Goal: Information Seeking & Learning: Learn about a topic

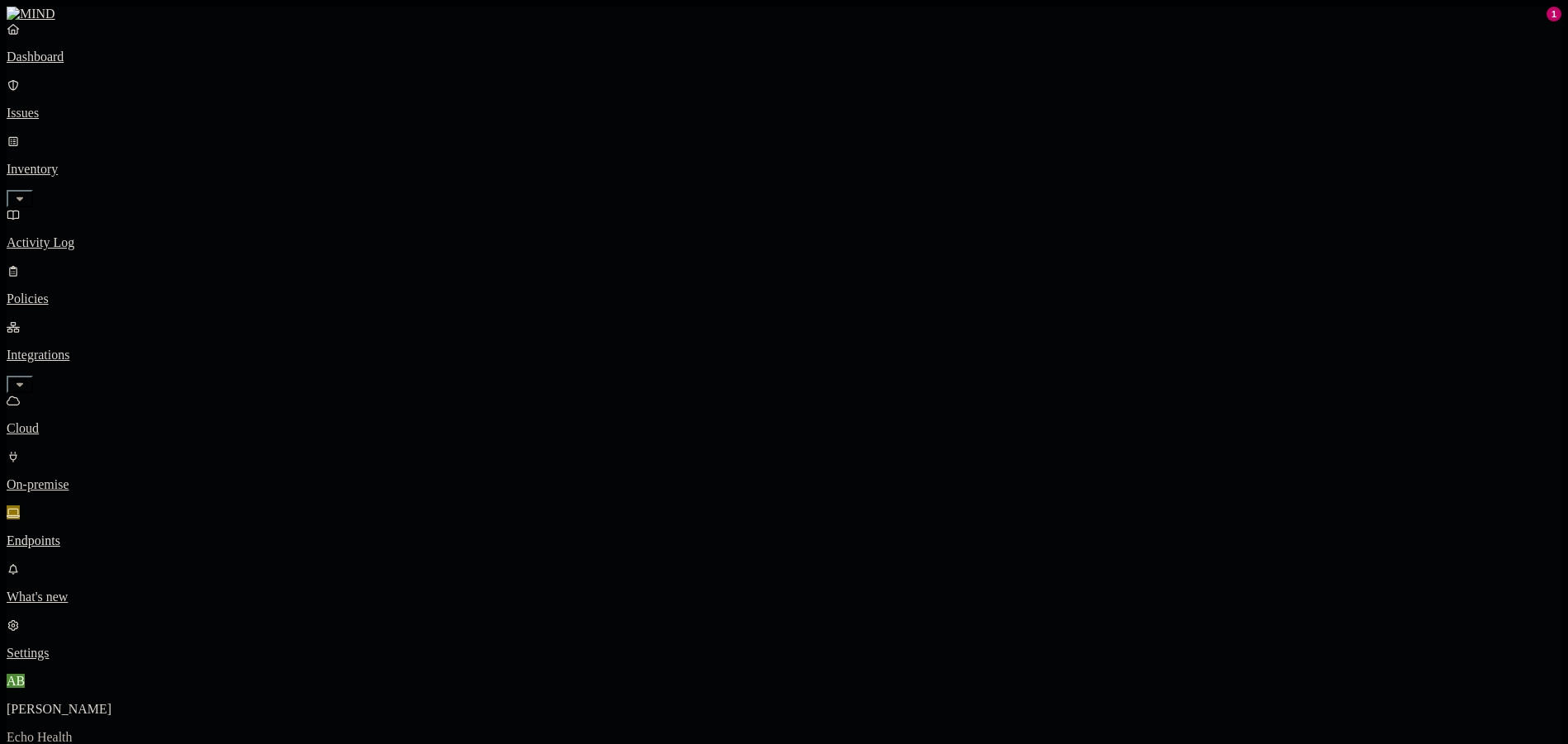
drag, startPoint x: 94, startPoint y: 244, endPoint x: 83, endPoint y: 82, distance: 162.4
click at [94, 421] on p "Cloud" at bounding box center [783, 428] width 1554 height 15
click at [62, 65] on p "Dashboard" at bounding box center [783, 57] width 1554 height 15
click at [128, 743] on button "Detection" at bounding box center [98, 751] width 59 height 17
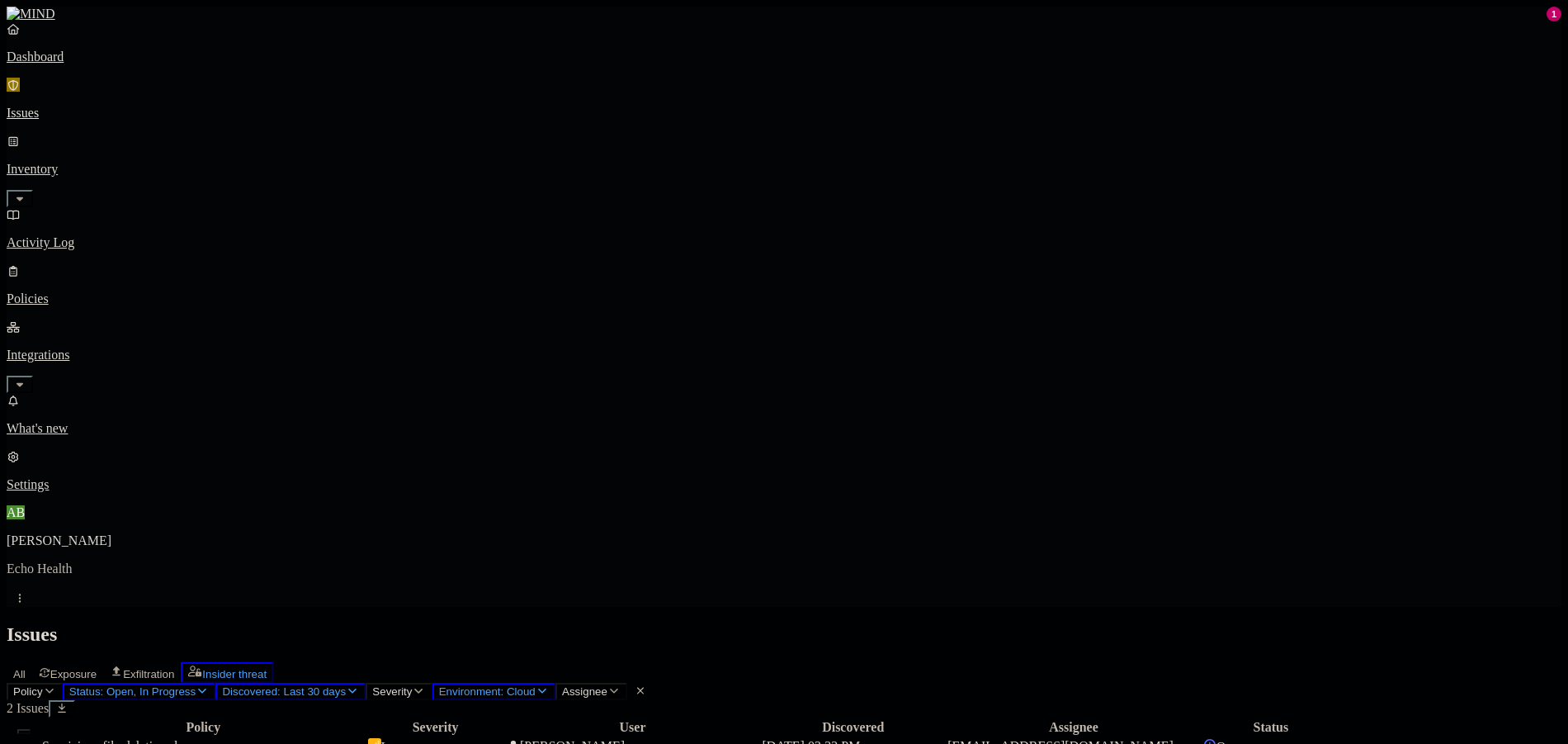
click at [325, 662] on div "All Exposure Exfiltration Insider threat" at bounding box center [783, 672] width 1554 height 21
click at [26, 667] on span "All" at bounding box center [19, 674] width 13 height 13
click at [120, 106] on p "Issues" at bounding box center [783, 113] width 1554 height 15
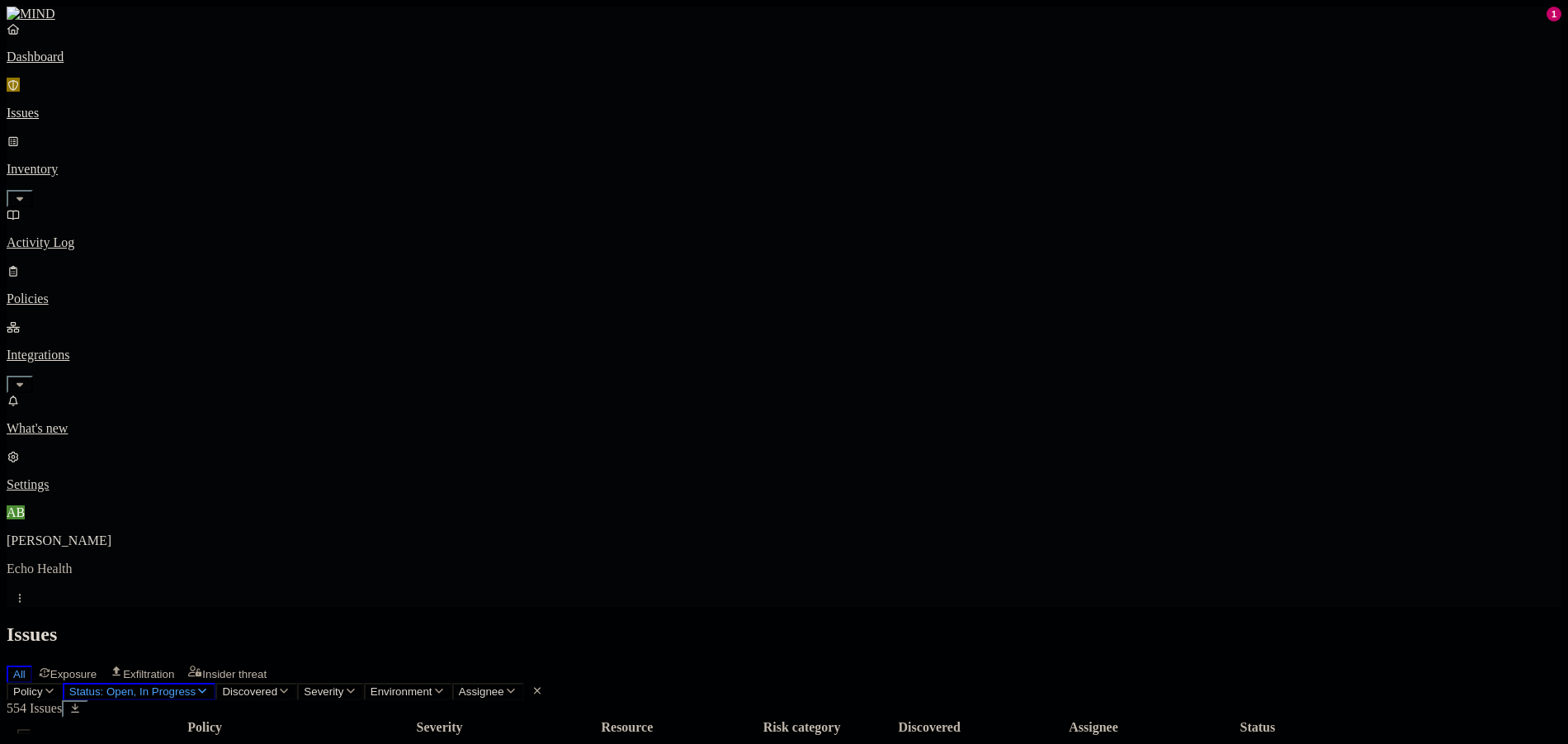
click at [89, 63] on link "Dashboard" at bounding box center [783, 43] width 1554 height 43
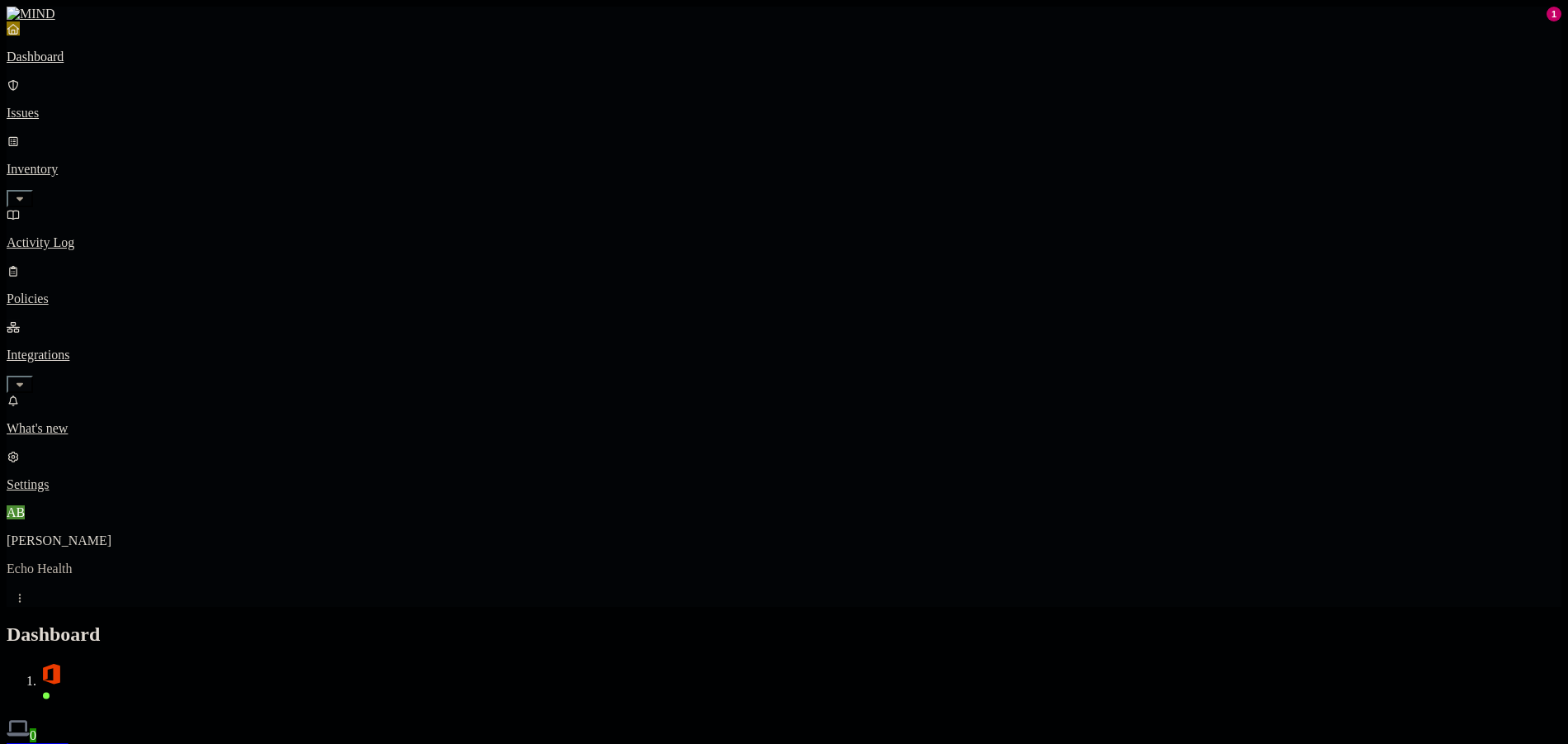
click at [165, 320] on link "Integrations" at bounding box center [783, 355] width 1554 height 71
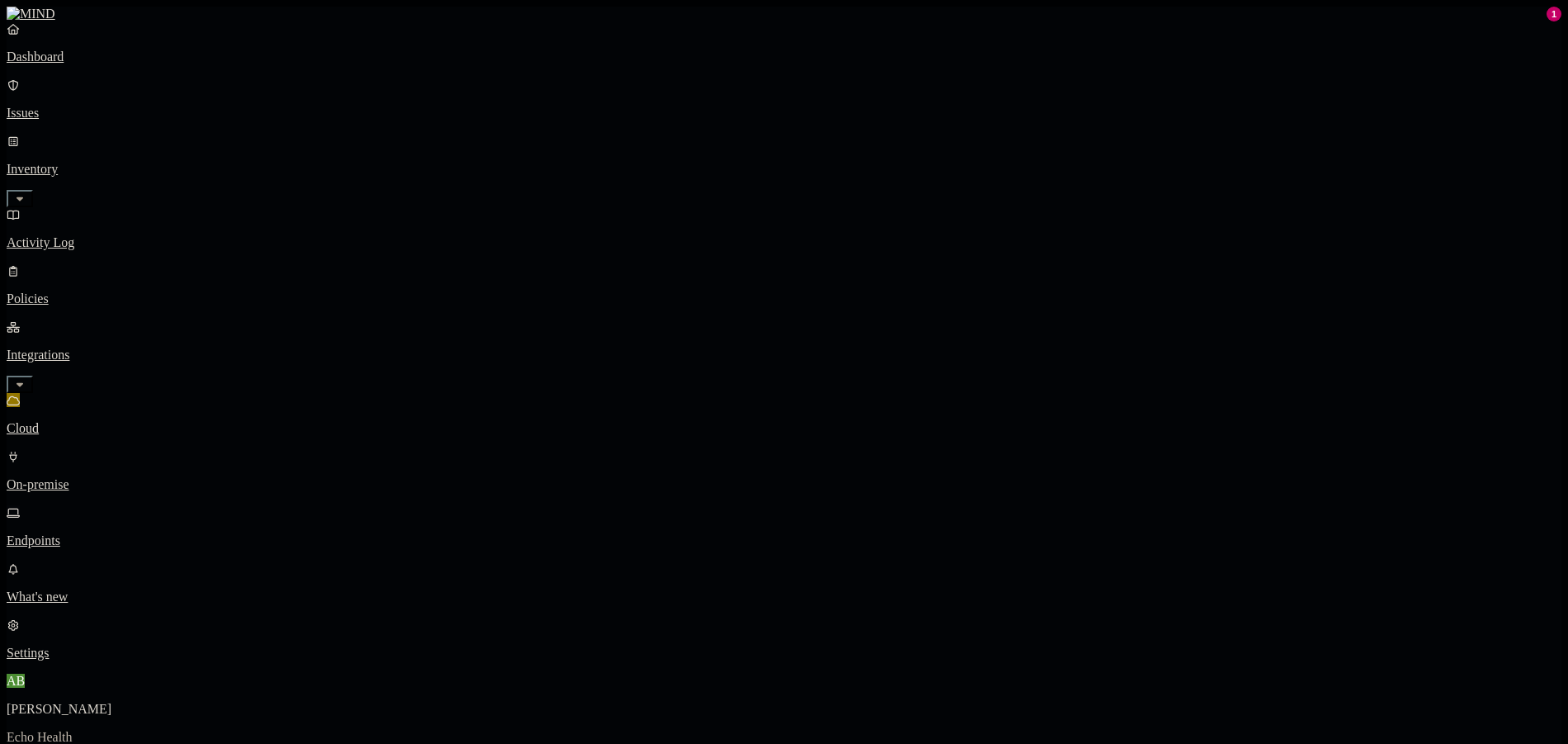
click at [120, 477] on p "On-premise" at bounding box center [783, 485] width 1554 height 15
click at [167, 133] on link "Inventory" at bounding box center [783, 169] width 1554 height 71
click at [90, 236] on p "Resources" at bounding box center [783, 243] width 1554 height 15
click at [90, 291] on p "Users" at bounding box center [783, 299] width 1554 height 15
click at [102, 162] on p "Inventory" at bounding box center [783, 169] width 1554 height 15
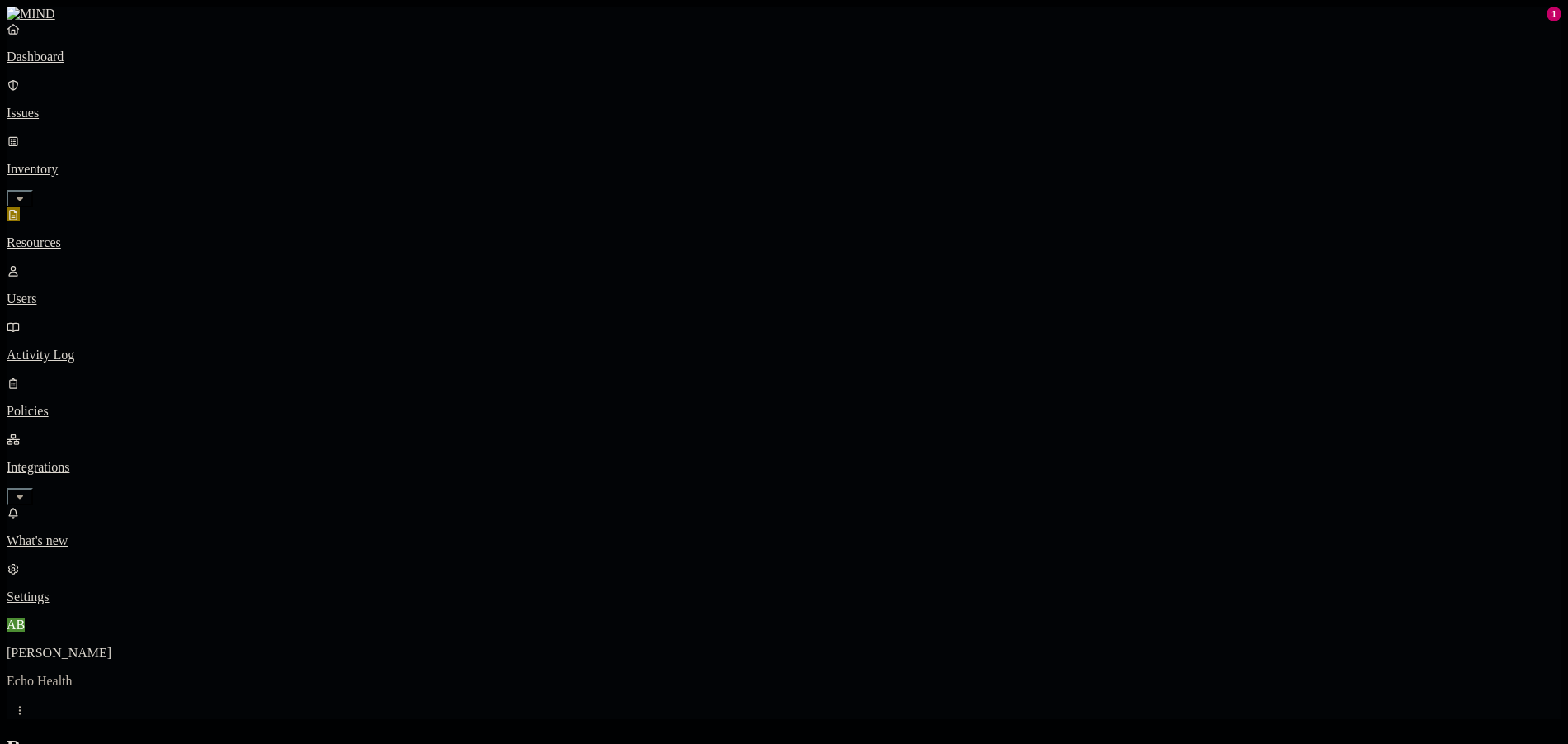
click at [82, 65] on link "Dashboard" at bounding box center [783, 43] width 1554 height 43
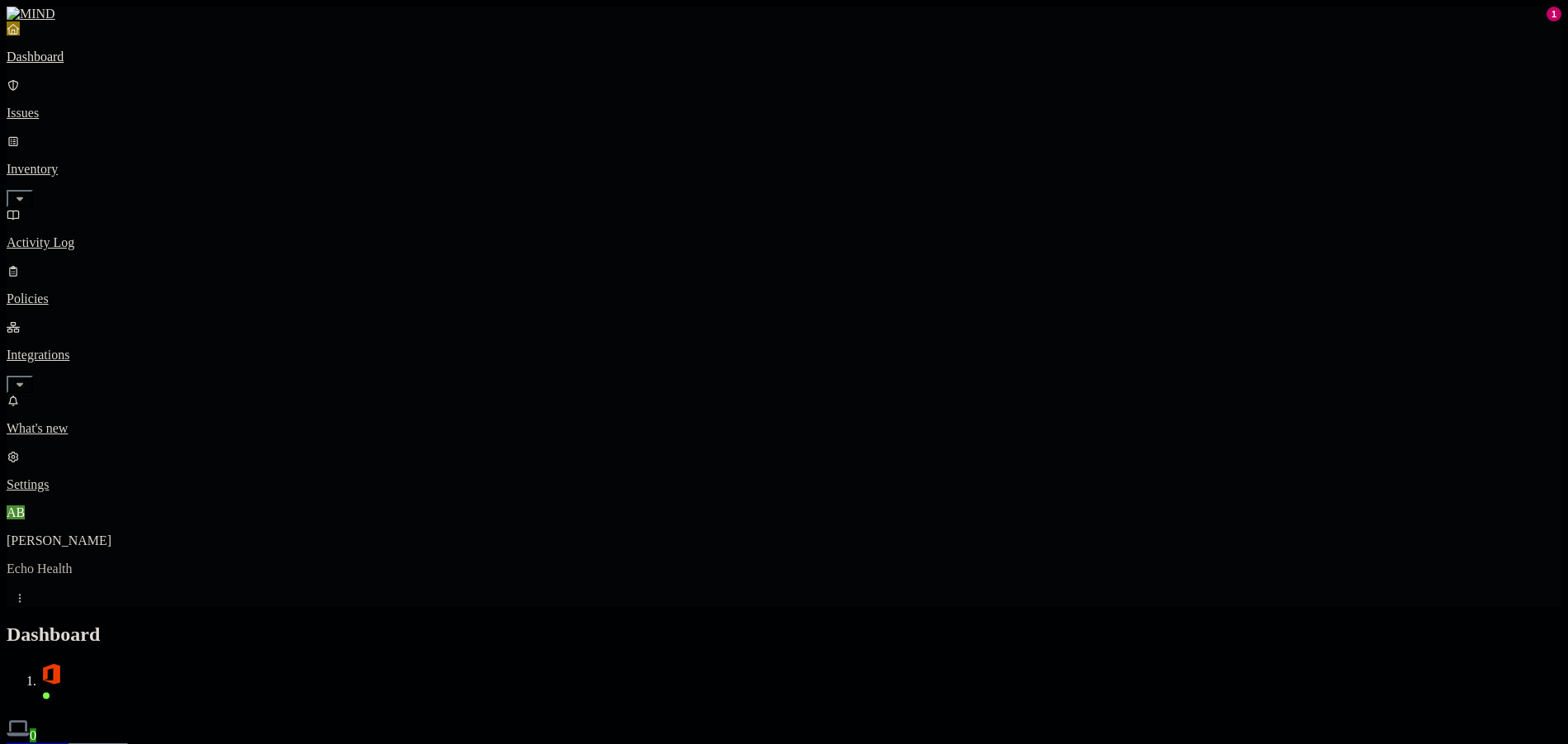
click at [128, 743] on button "Detection" at bounding box center [98, 751] width 59 height 17
click at [408, 743] on div "Discovery Detection Prevention" at bounding box center [783, 751] width 1554 height 17
click at [193, 743] on button "Prevention" at bounding box center [161, 751] width 66 height 17
click at [128, 743] on button "Detection" at bounding box center [98, 751] width 59 height 17
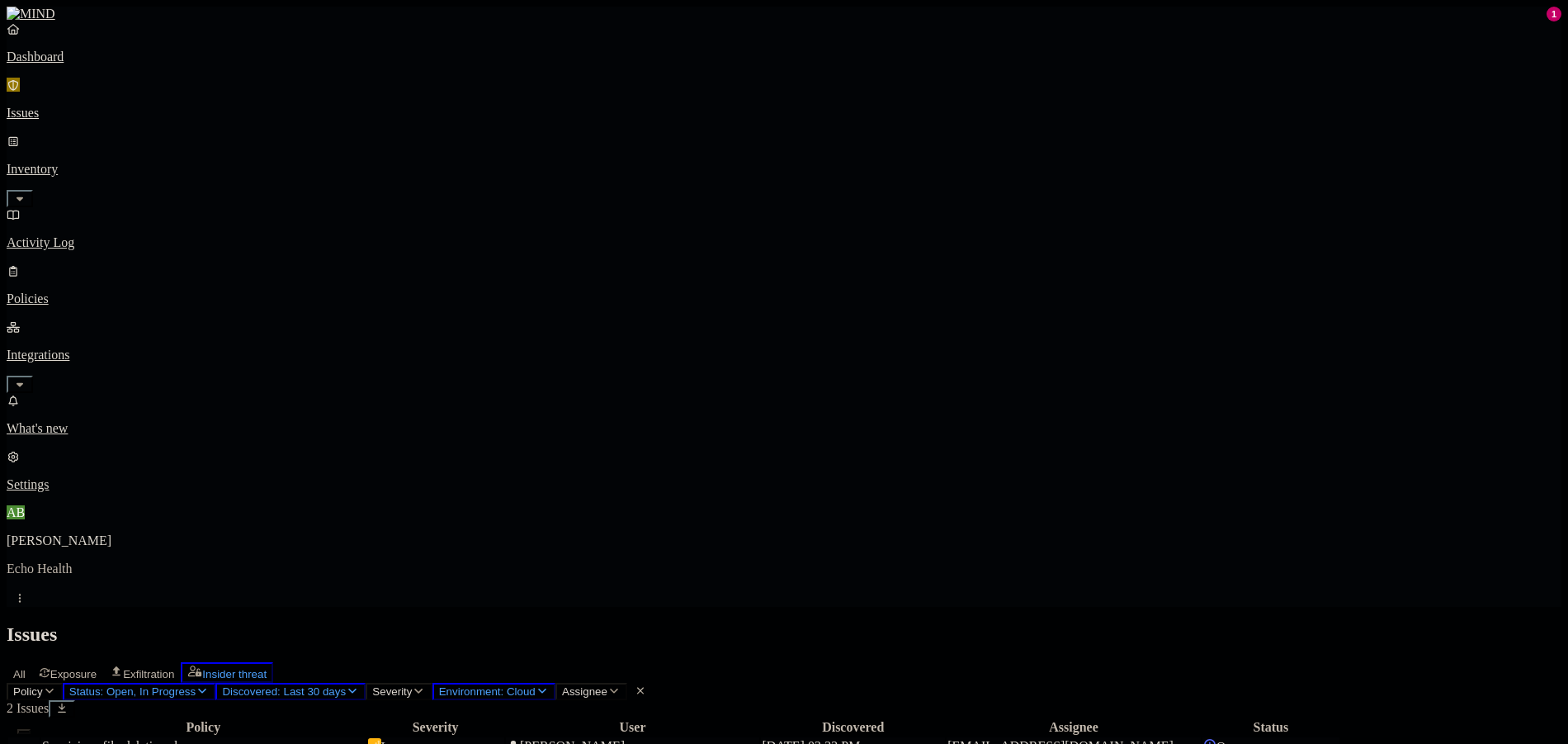
click at [365, 739] on div "Suspicious file deletions by a user" at bounding box center [203, 746] width 322 height 15
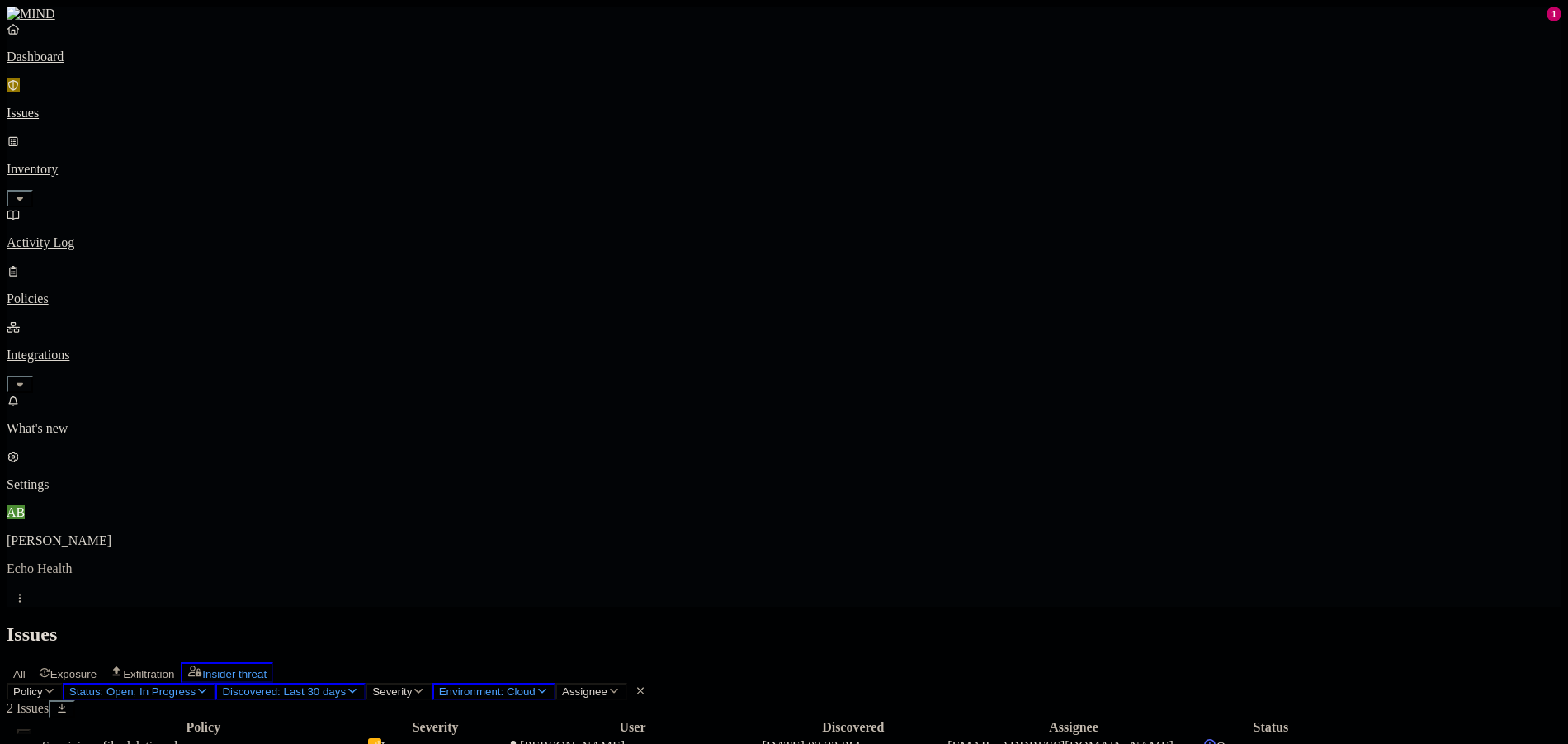
click at [907, 718] on div "Policy Severity User Discovered Assignee Status Suspicious file deletions by a …" at bounding box center [783, 747] width 1554 height 59
click at [97, 667] on span "Exposure" at bounding box center [73, 674] width 47 height 13
click at [203, 623] on main "Issues All Exposure Exfiltration Insider threat Policy Status: Open, In Progres…" at bounding box center [783, 700] width 1554 height 153
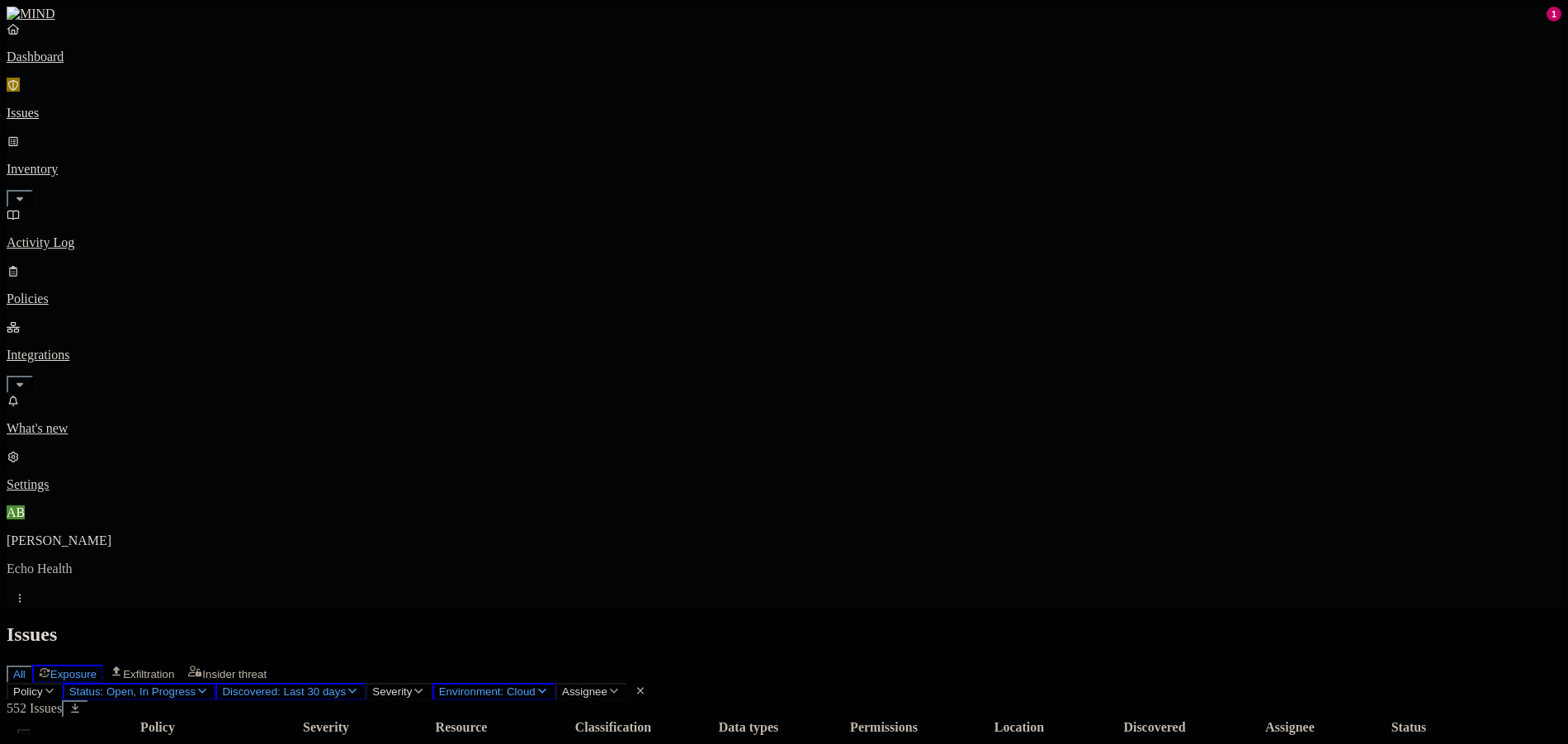
click at [26, 667] on span "All" at bounding box center [19, 674] width 13 height 13
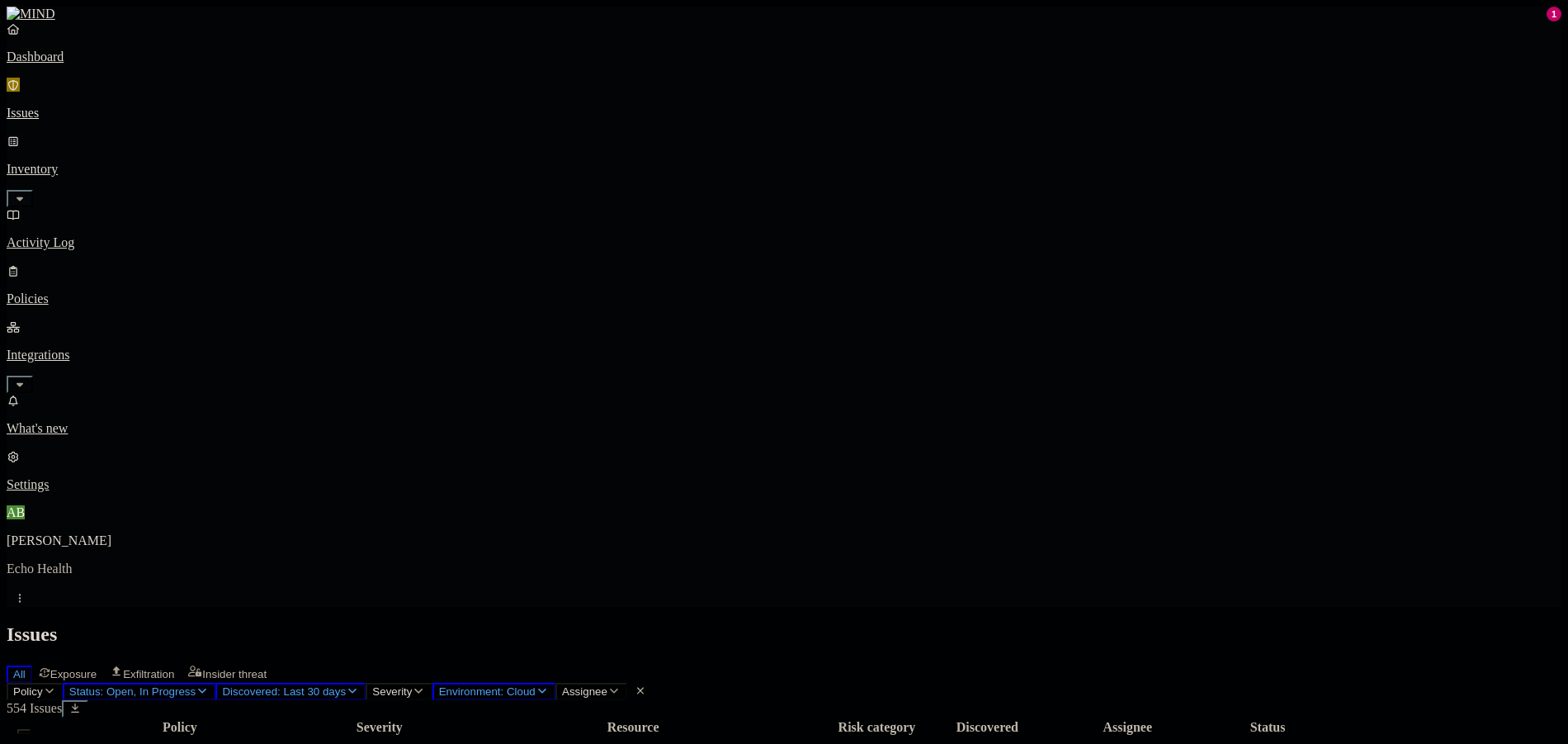
click at [120, 141] on link "Inventory" at bounding box center [783, 169] width 1554 height 71
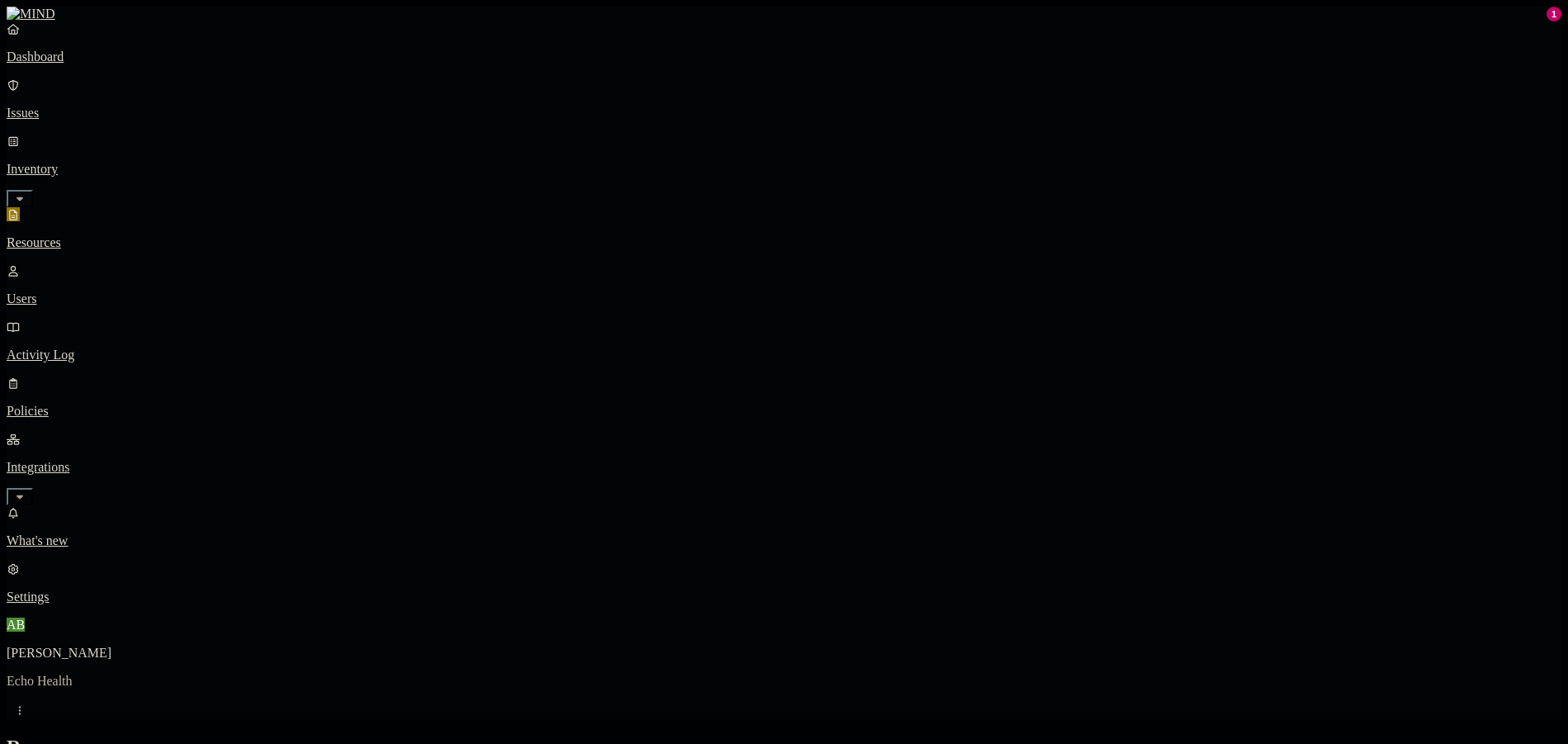
click at [26, 194] on icon "button" at bounding box center [19, 199] width 13 height 11
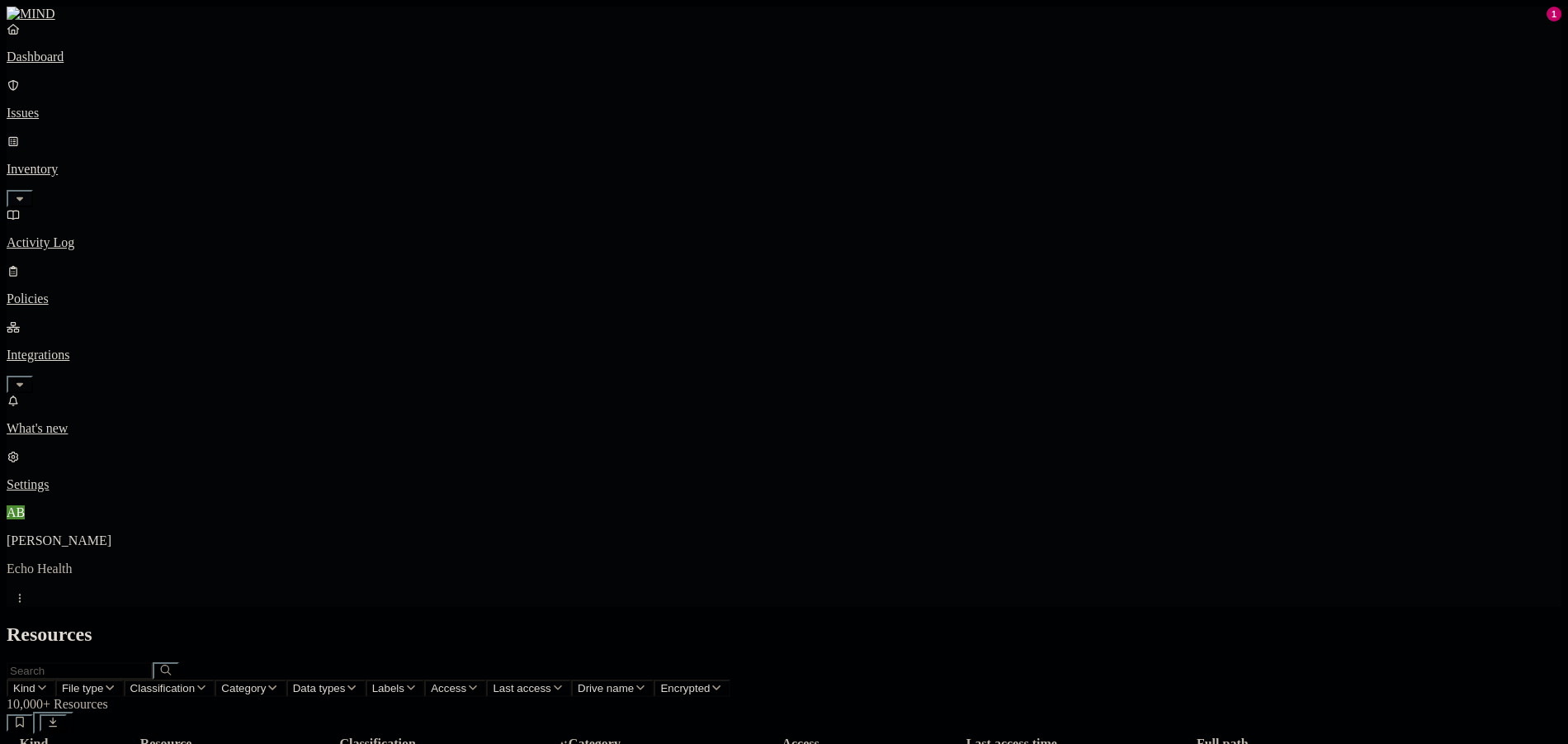
click at [26, 194] on icon "button" at bounding box center [19, 199] width 13 height 11
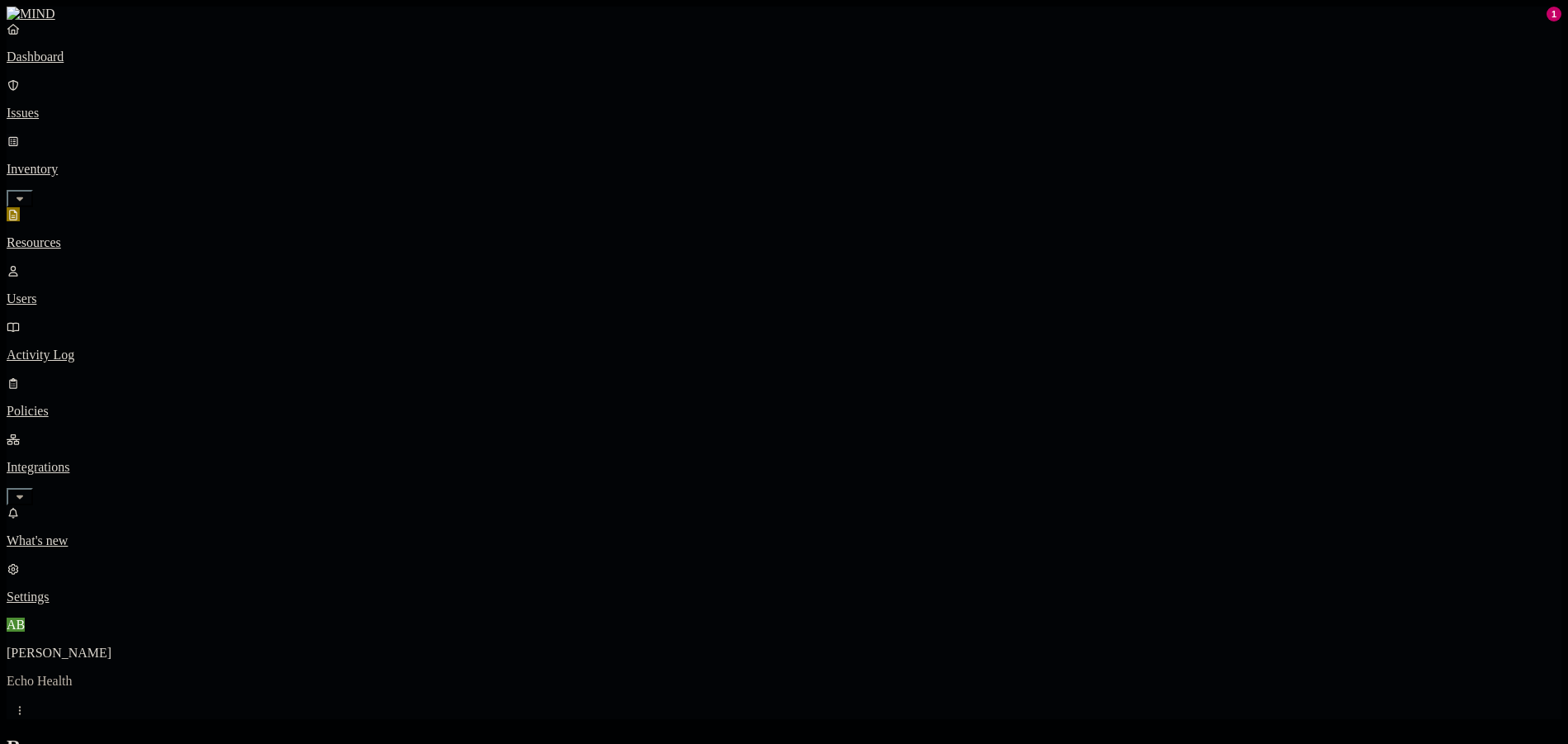
click at [26, 194] on icon "button" at bounding box center [19, 199] width 13 height 11
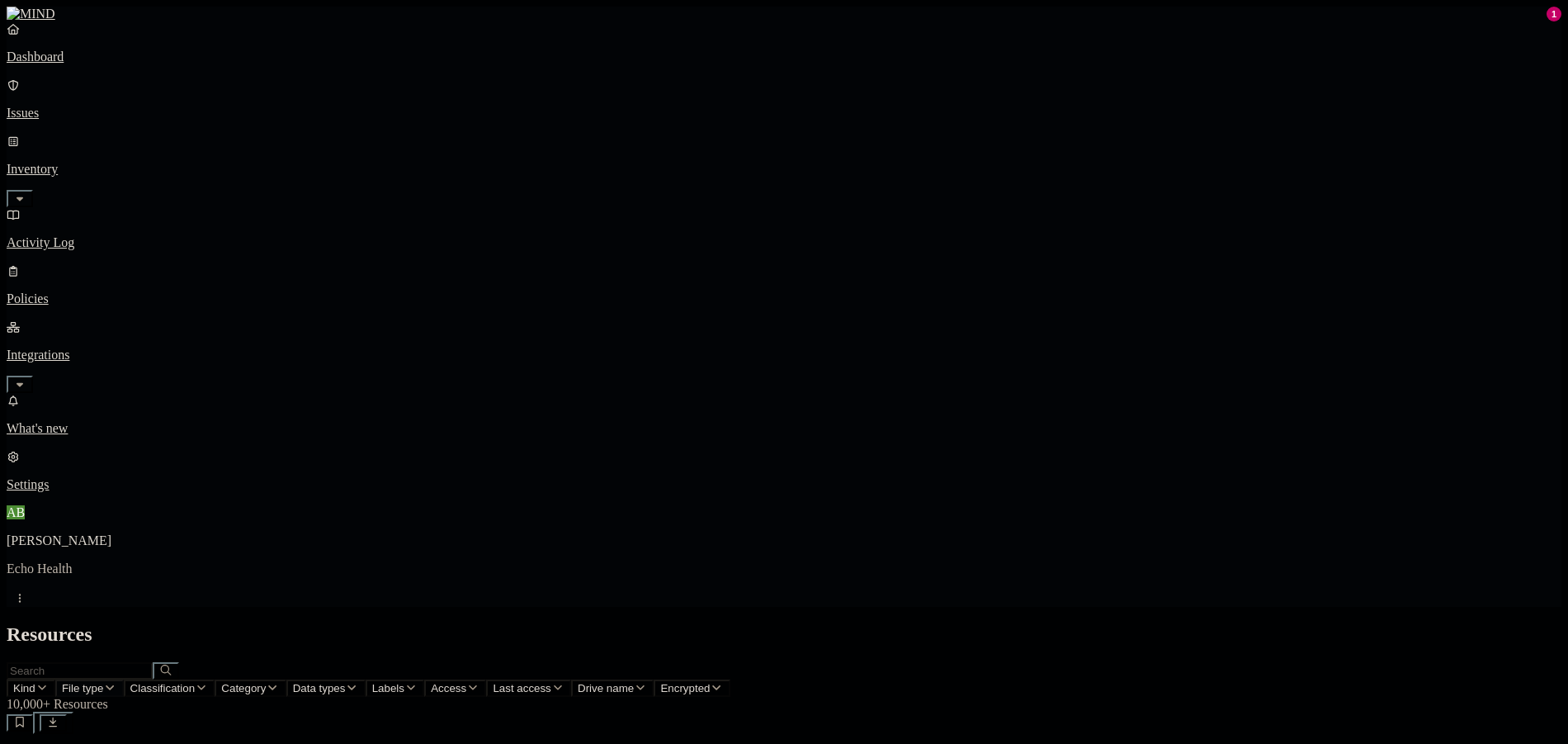
click at [103, 682] on span "File type" at bounding box center [82, 688] width 41 height 13
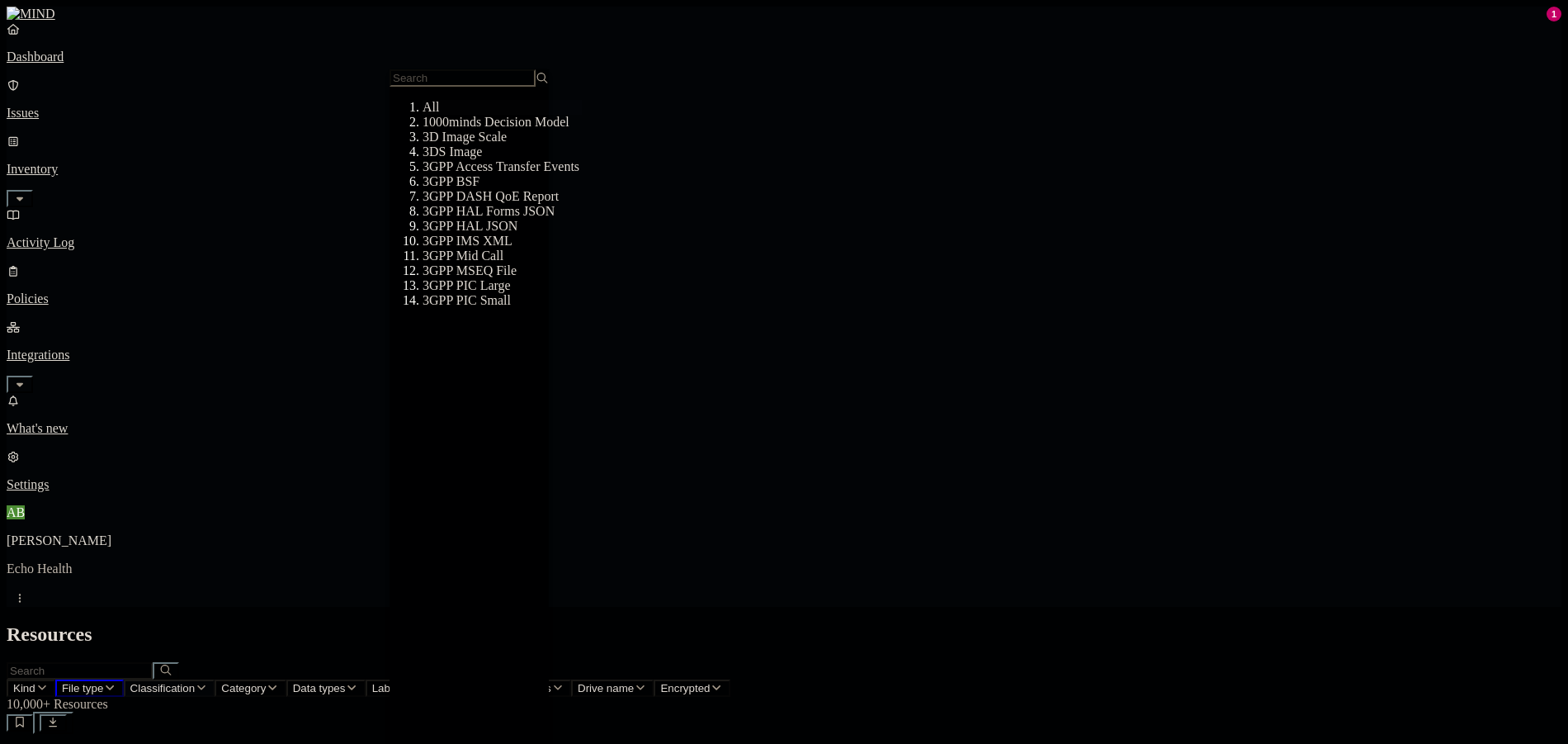
click at [215, 679] on button "Classification" at bounding box center [170, 687] width 91 height 17
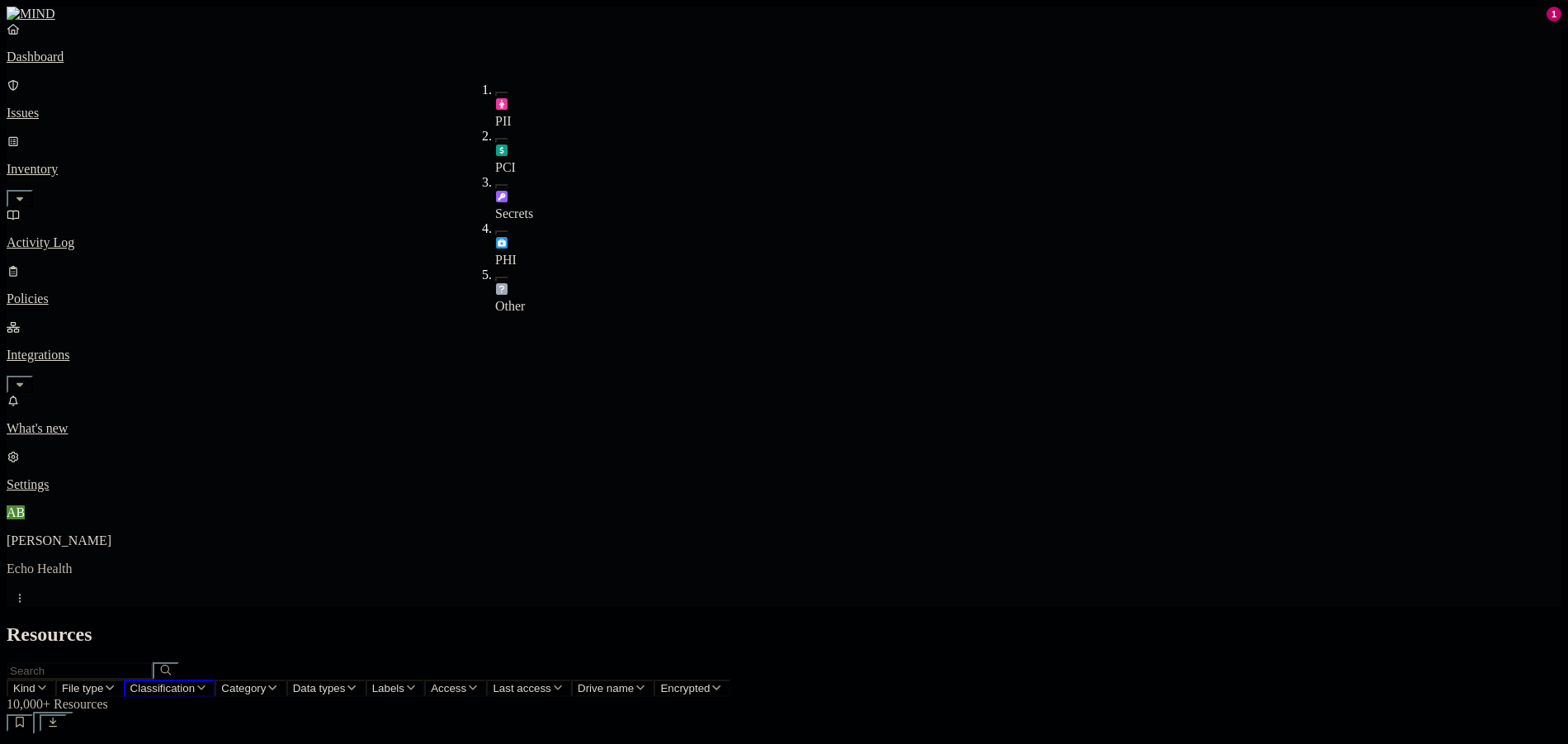
click at [495, 230] on button "button" at bounding box center [501, 232] width 13 height 5
click at [495, 221] on button "button" at bounding box center [501, 229] width 13 height 17
click at [580, 623] on h2 "Resources" at bounding box center [783, 634] width 1554 height 22
click at [286, 679] on button "Category" at bounding box center [250, 687] width 71 height 17
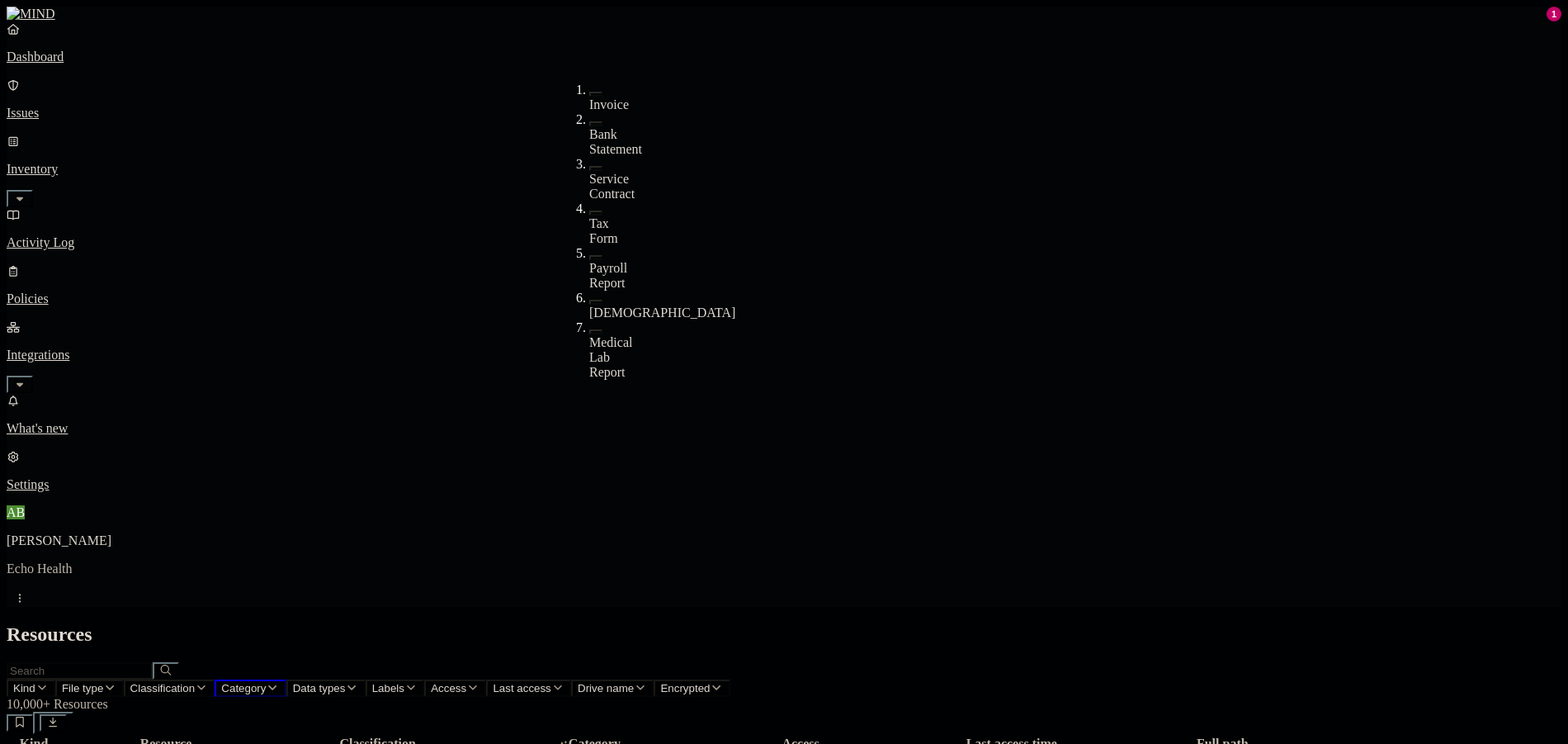
click at [675, 623] on div "Resources" at bounding box center [783, 634] width 1554 height 22
